Goal: Task Accomplishment & Management: Manage account settings

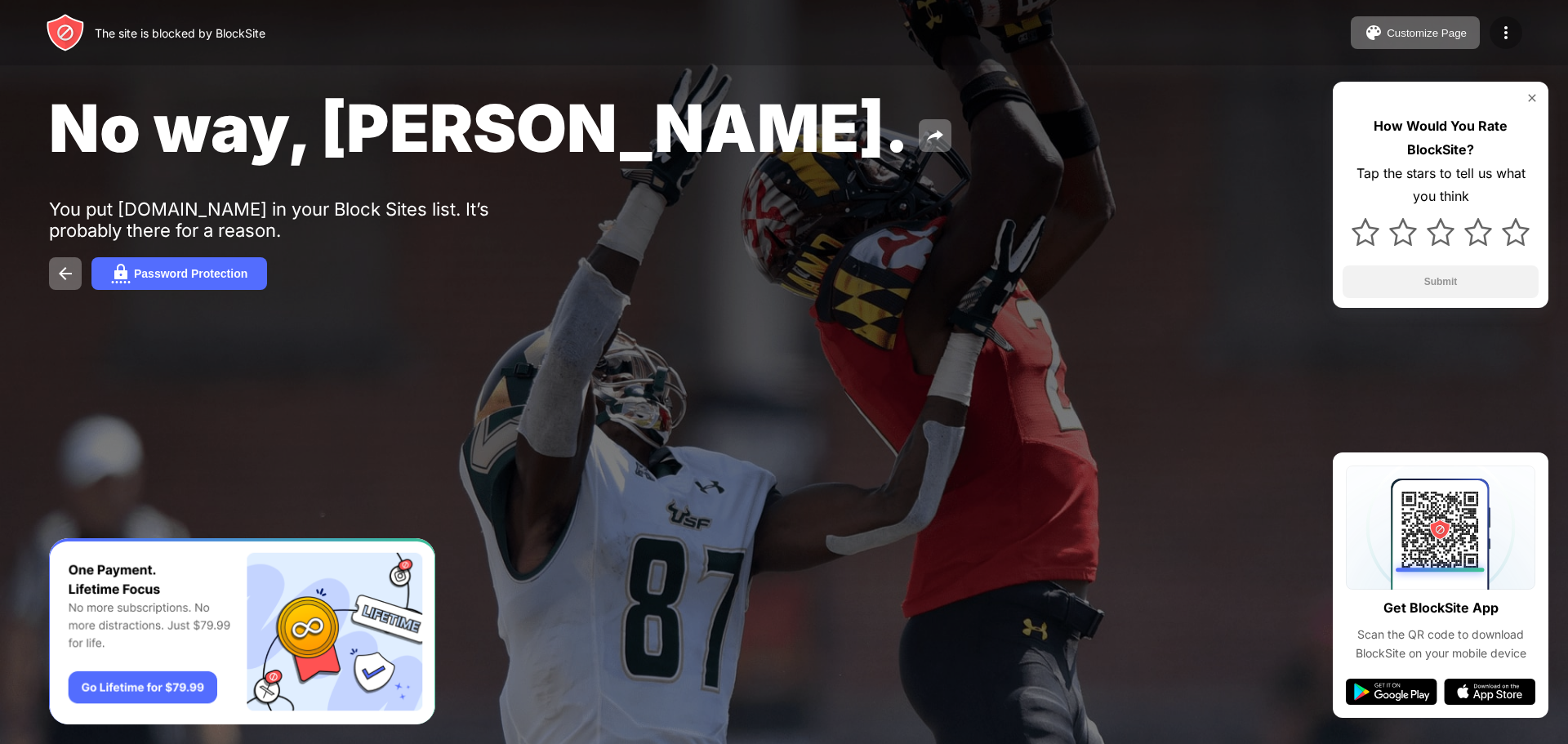
click at [1511, 25] on img at bounding box center [1506, 33] width 20 height 20
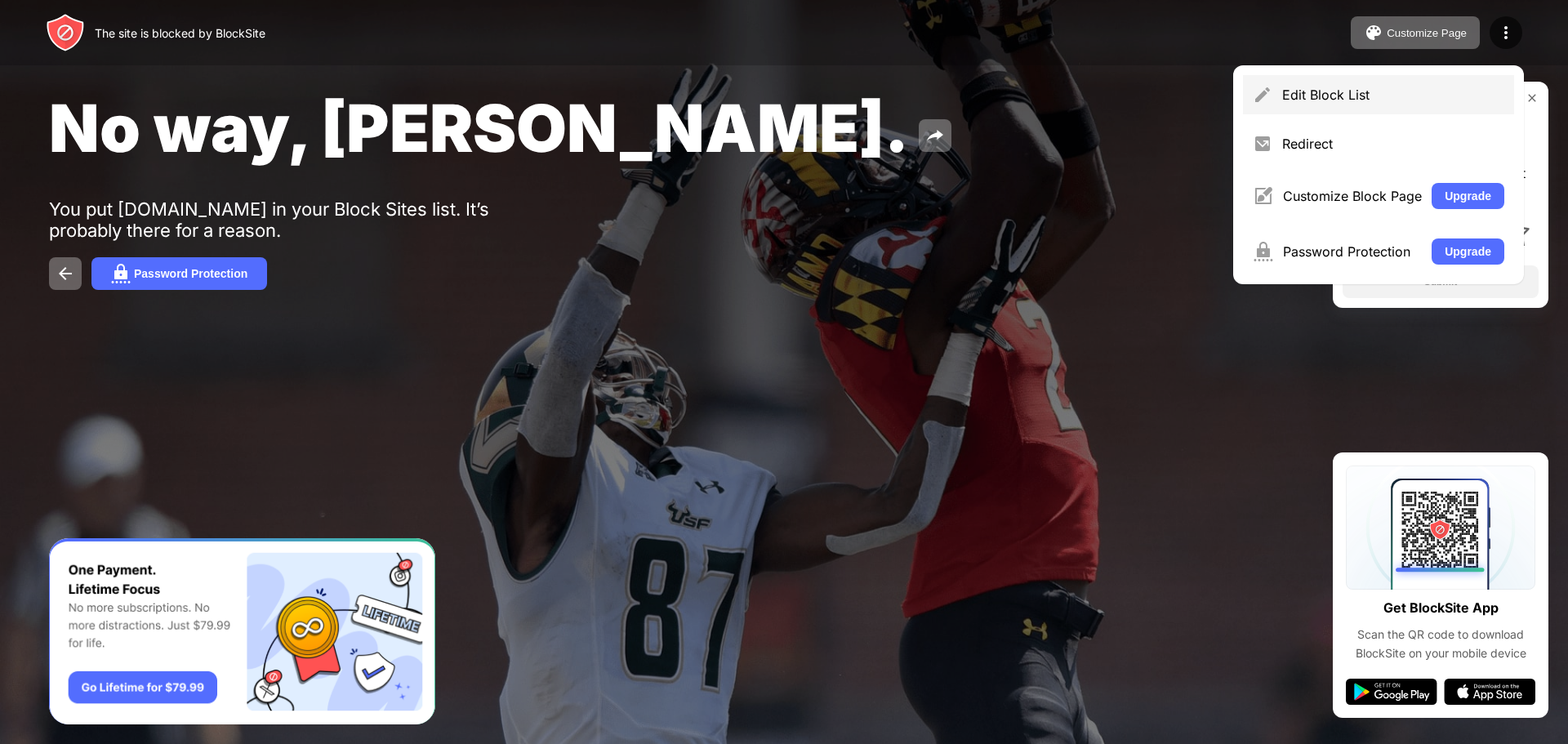
click at [1298, 96] on div "Edit Block List" at bounding box center [1393, 95] width 222 height 16
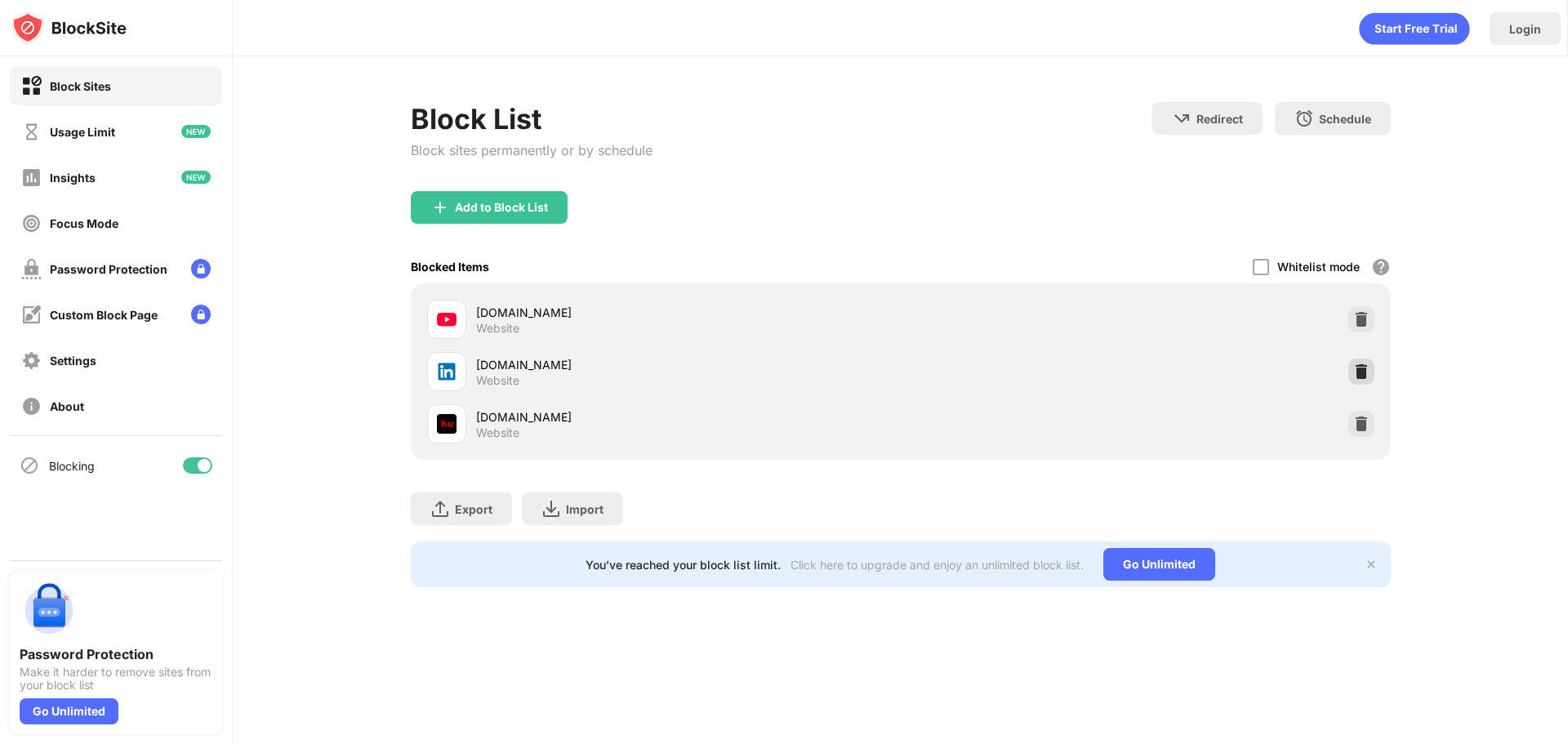
click at [1362, 376] on img at bounding box center [1361, 372] width 16 height 16
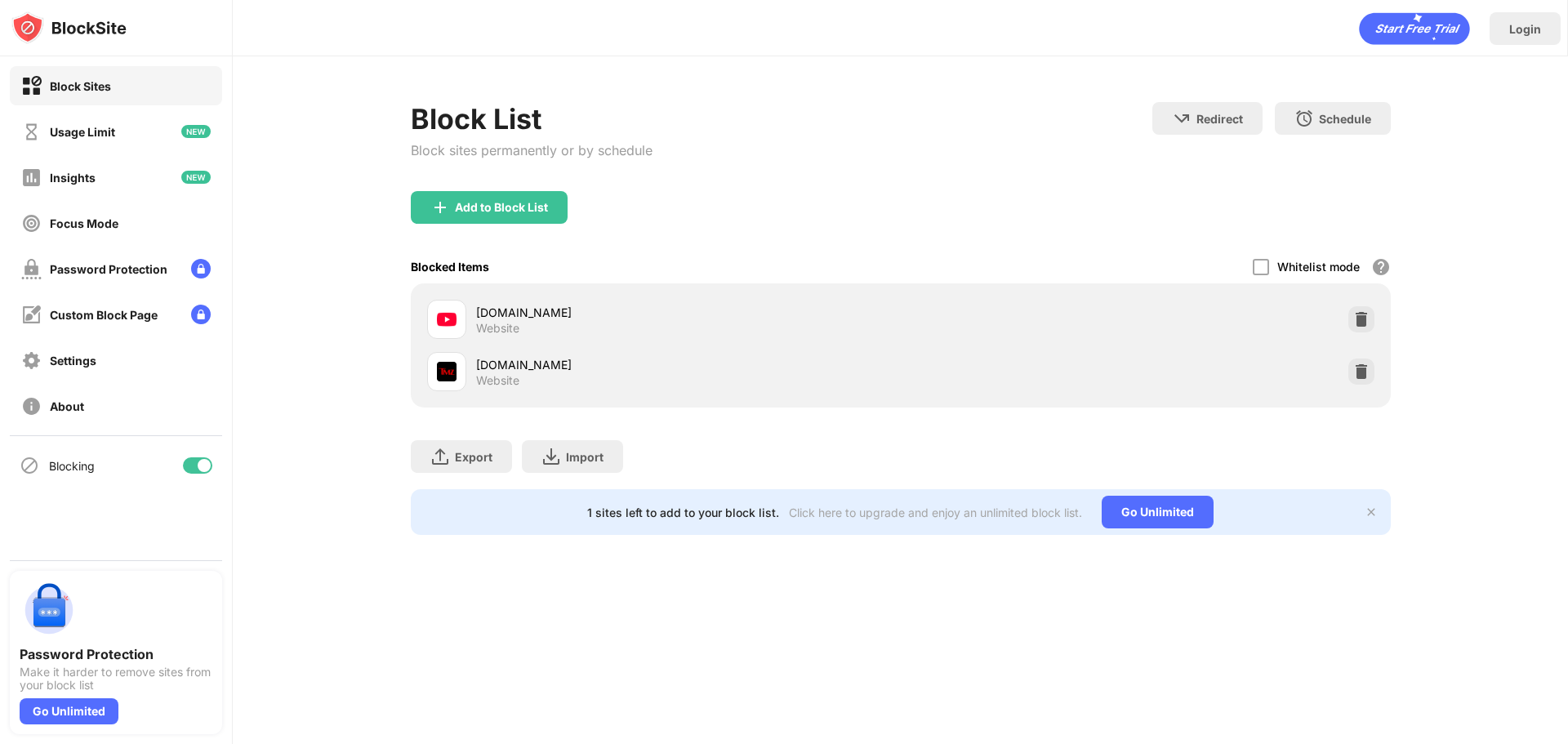
click at [476, 205] on div "Add to Block List" at bounding box center [502, 207] width 94 height 13
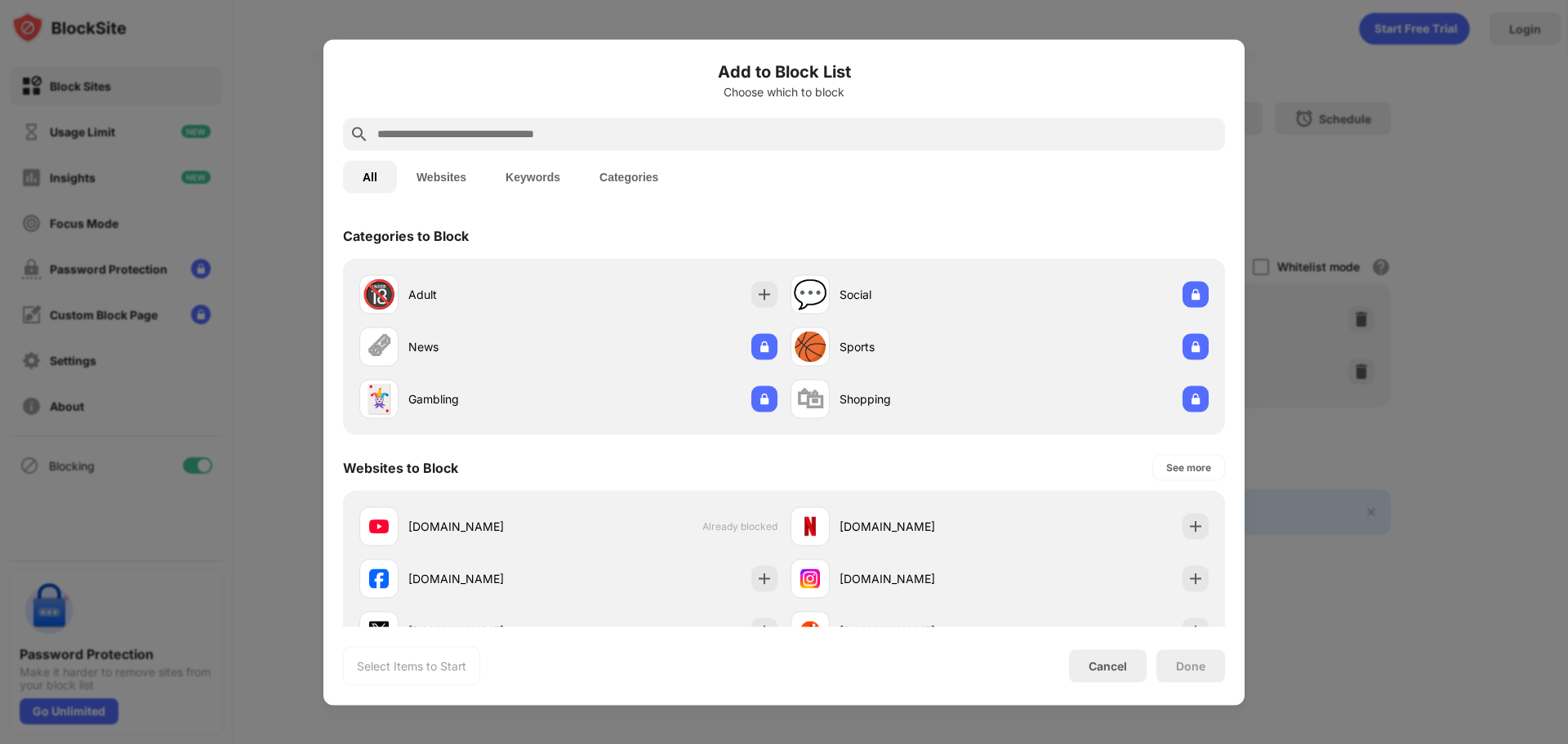
click at [512, 140] on input "text" at bounding box center [796, 134] width 843 height 20
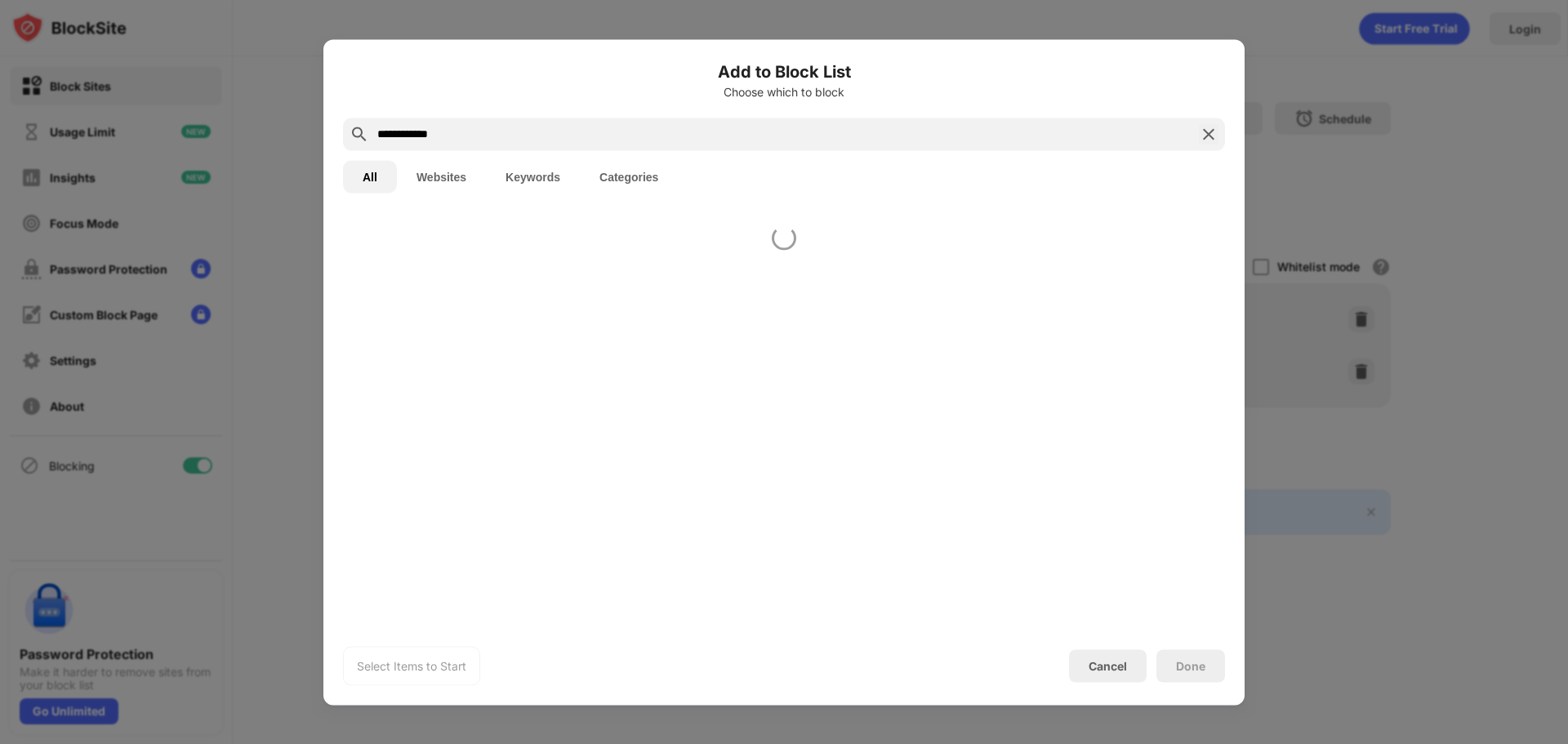
type input "**********"
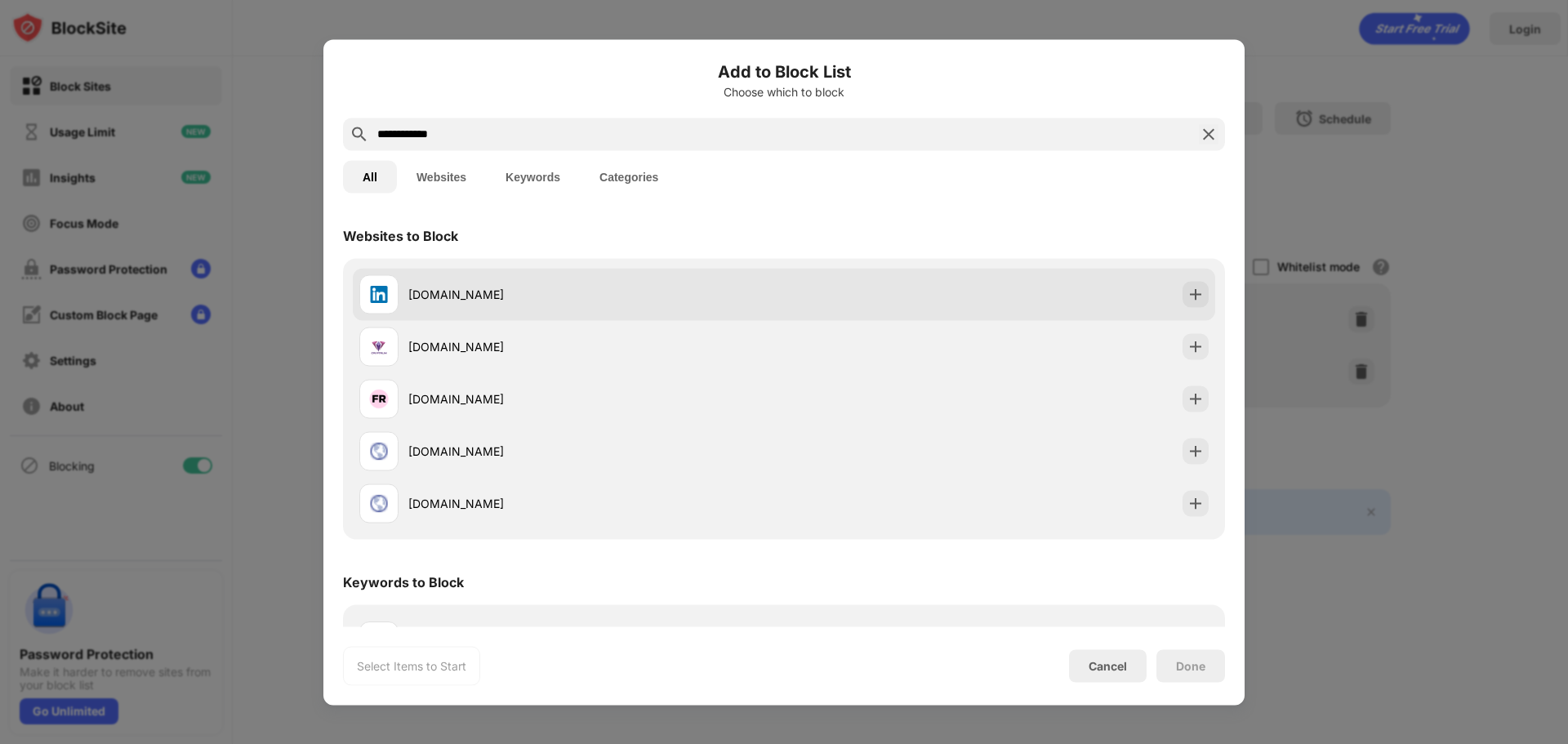
click at [489, 289] on div "[DOMAIN_NAME]" at bounding box center [595, 294] width 375 height 17
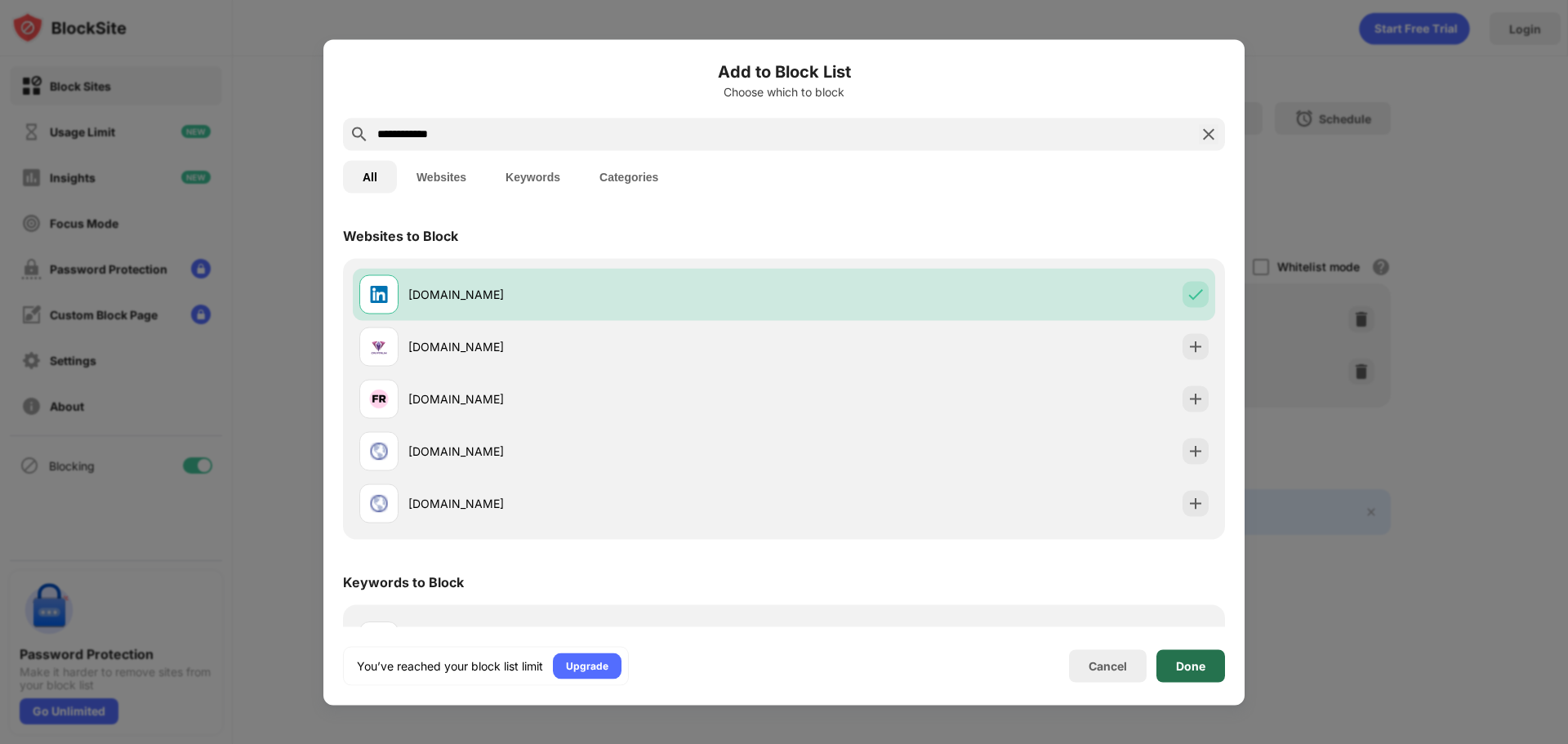
click at [1187, 666] on div "Done" at bounding box center [1191, 665] width 30 height 13
